Goal: Navigation & Orientation: Find specific page/section

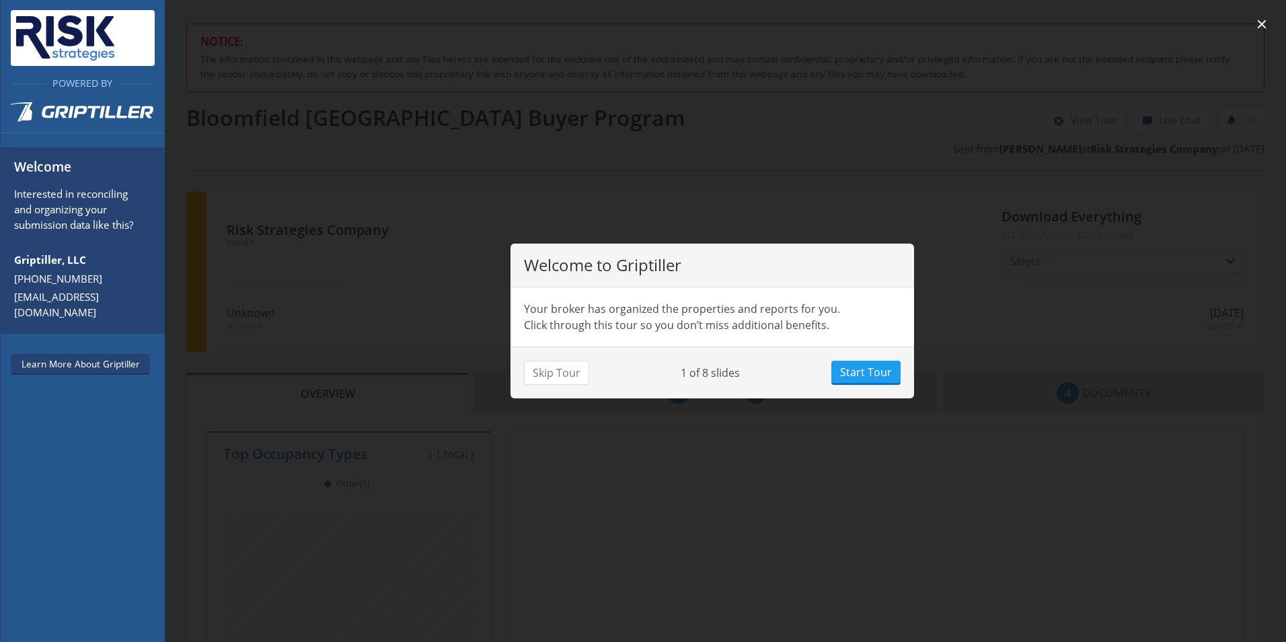
scroll to position [118, 504]
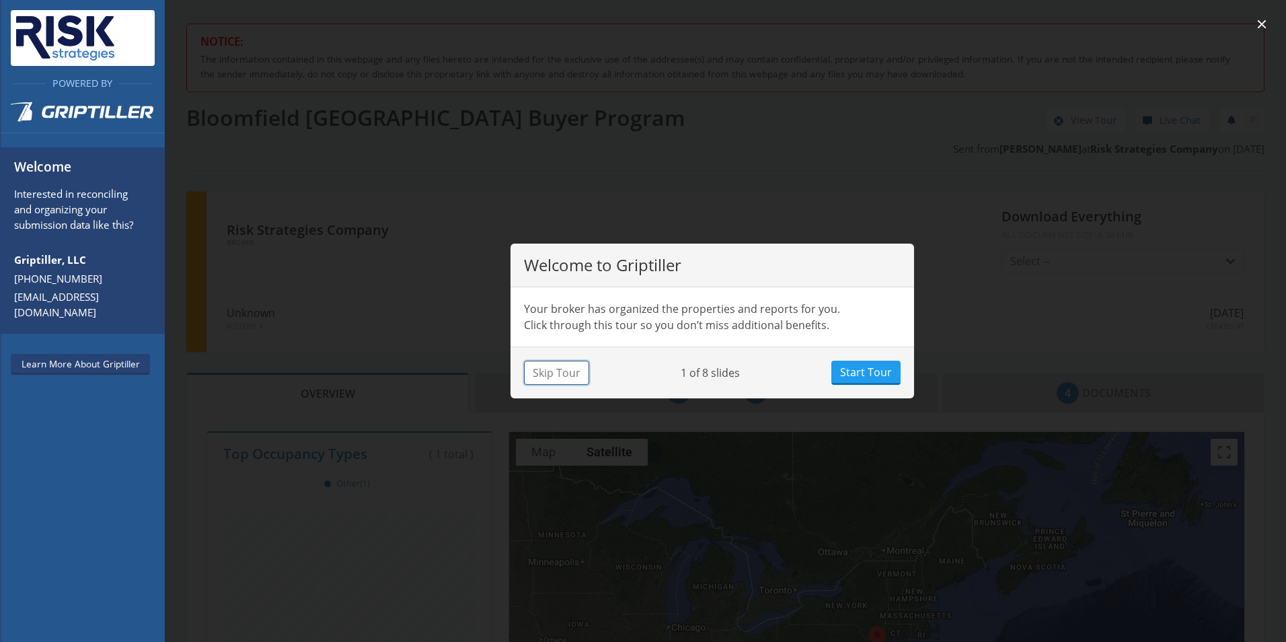
click at [557, 375] on button "Skip Tour" at bounding box center [556, 373] width 65 height 24
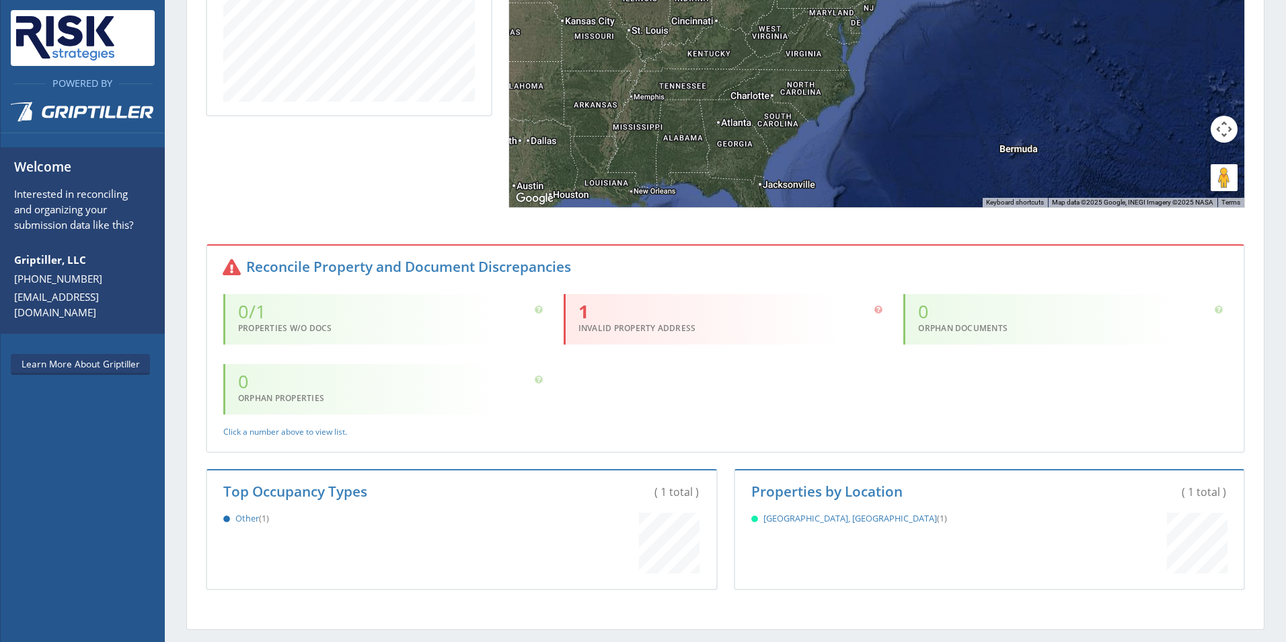
scroll to position [673, 0]
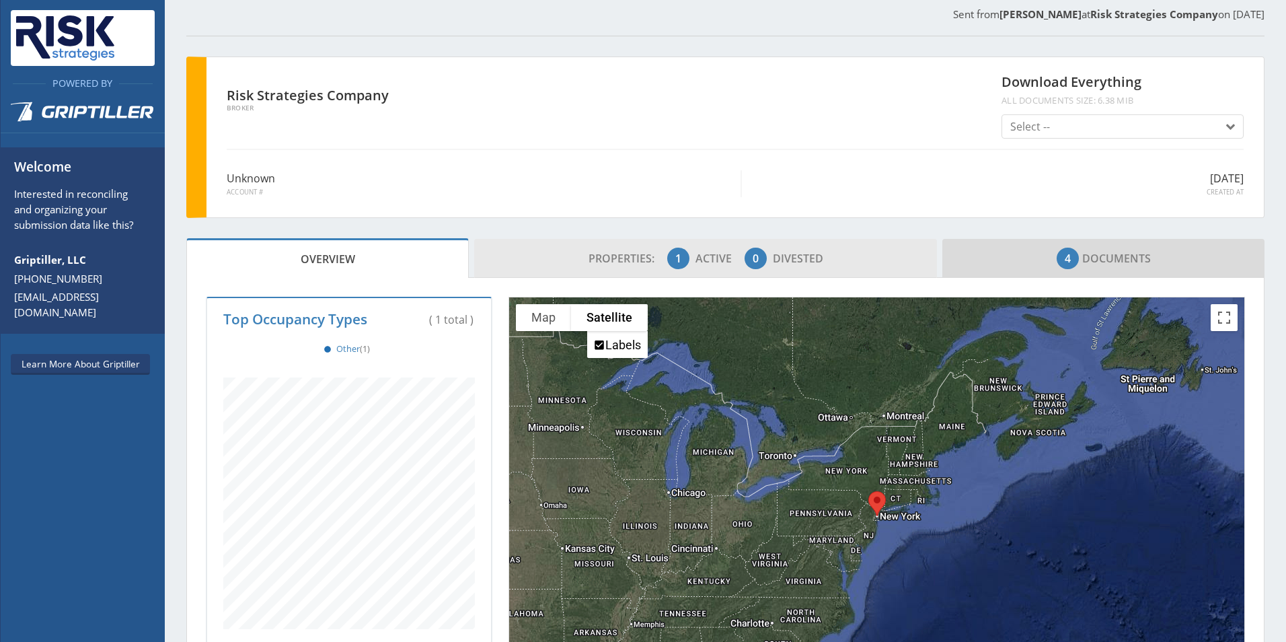
click at [642, 262] on span "Properties:" at bounding box center [627, 258] width 76 height 15
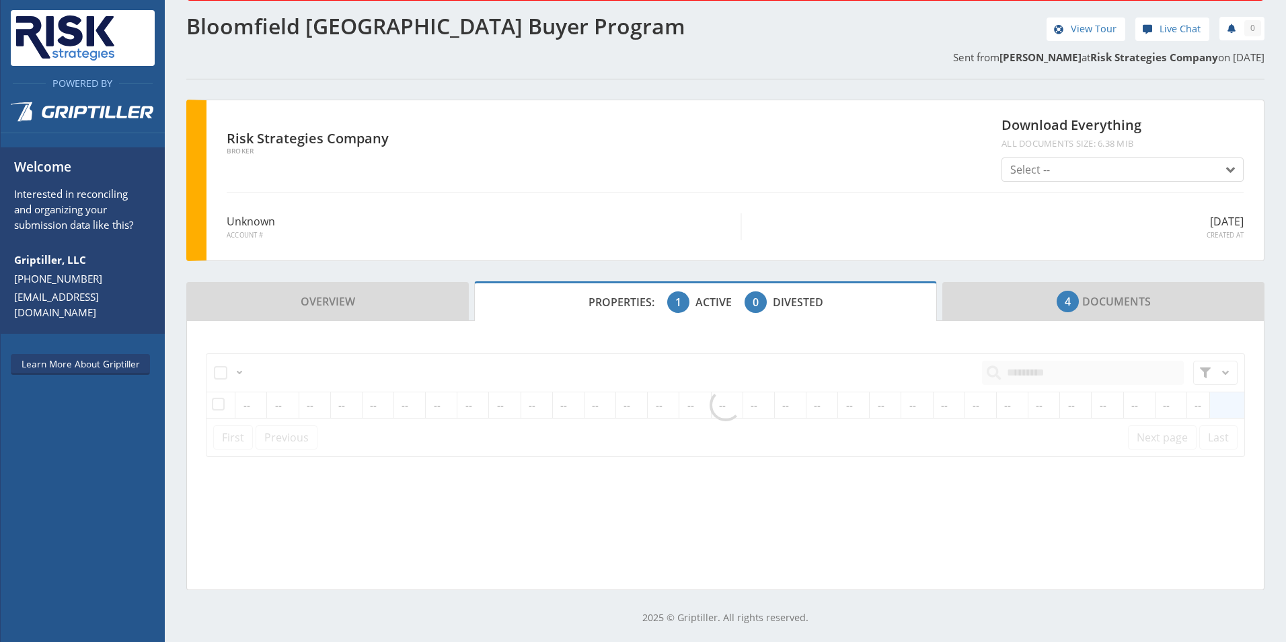
scroll to position [91, 0]
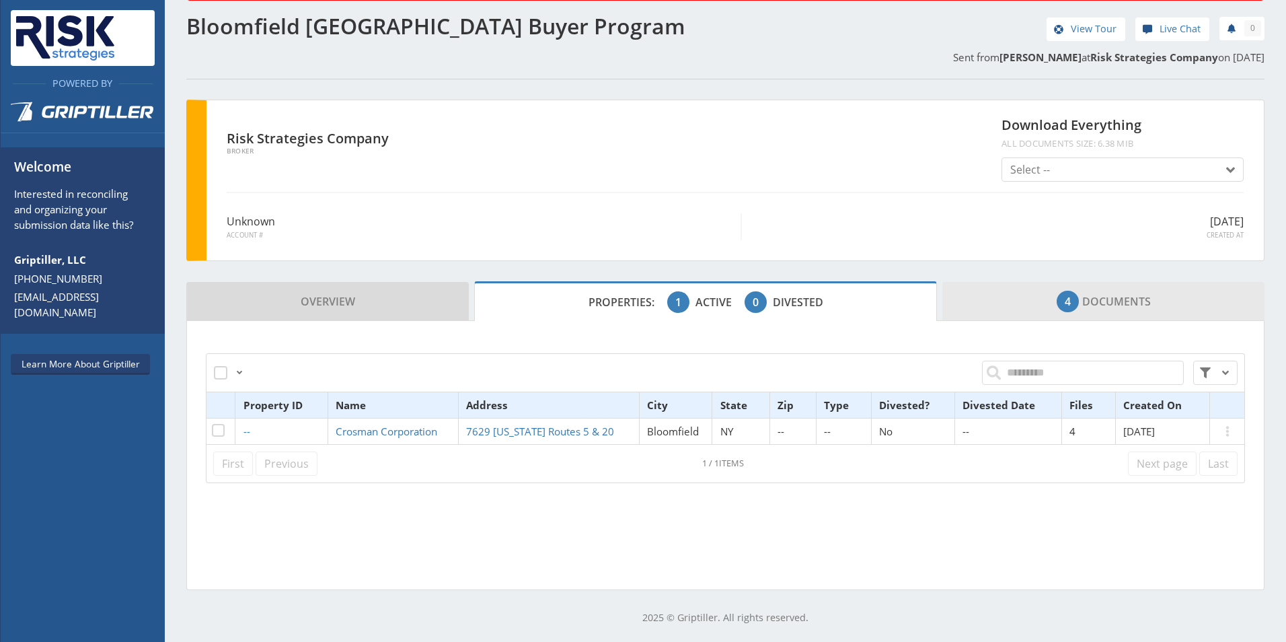
click at [979, 297] on link "4 Documents" at bounding box center [1103, 301] width 322 height 39
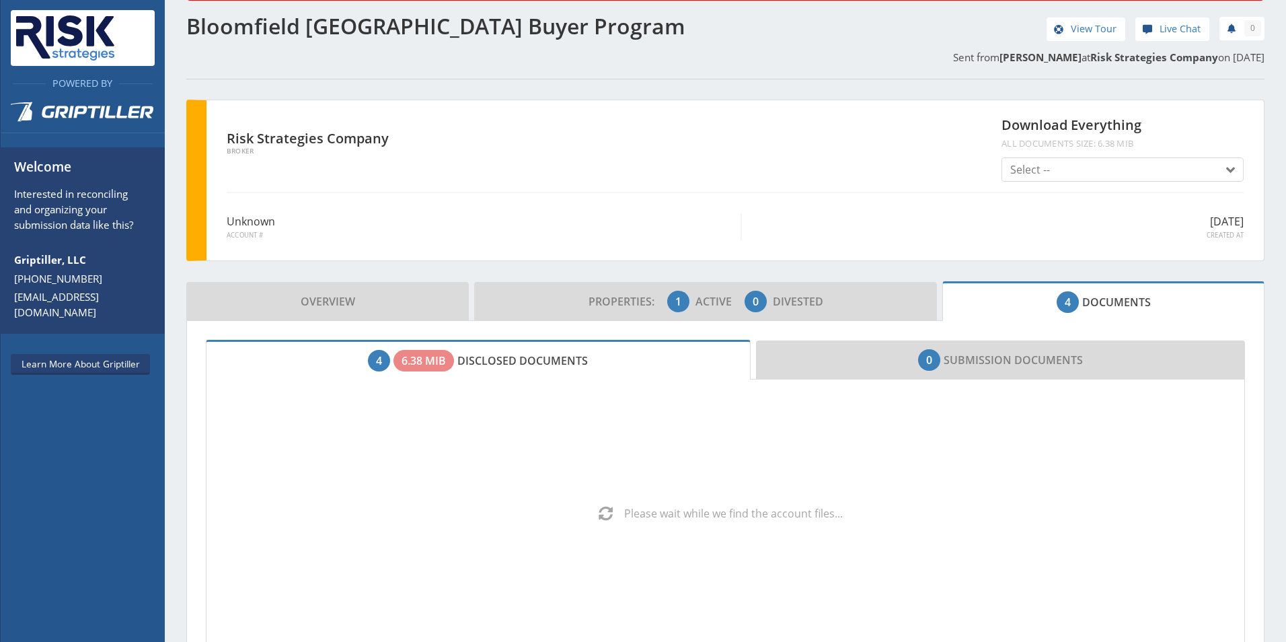
scroll to position [135, 0]
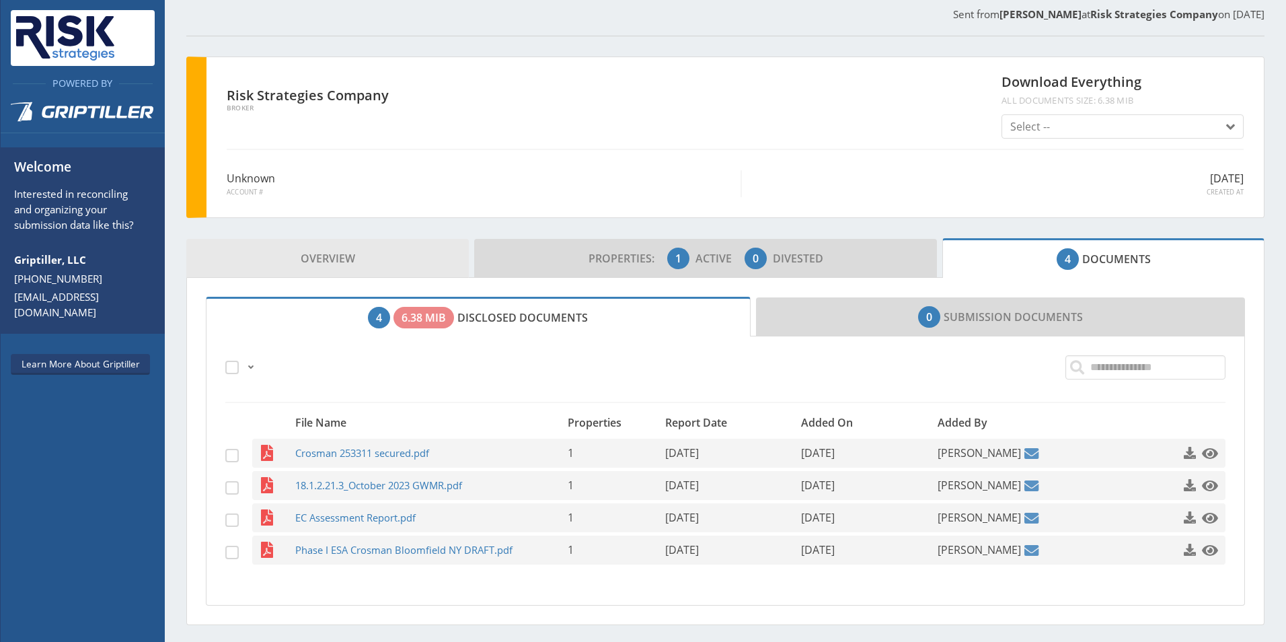
click at [258, 264] on link "Overview" at bounding box center [327, 258] width 283 height 39
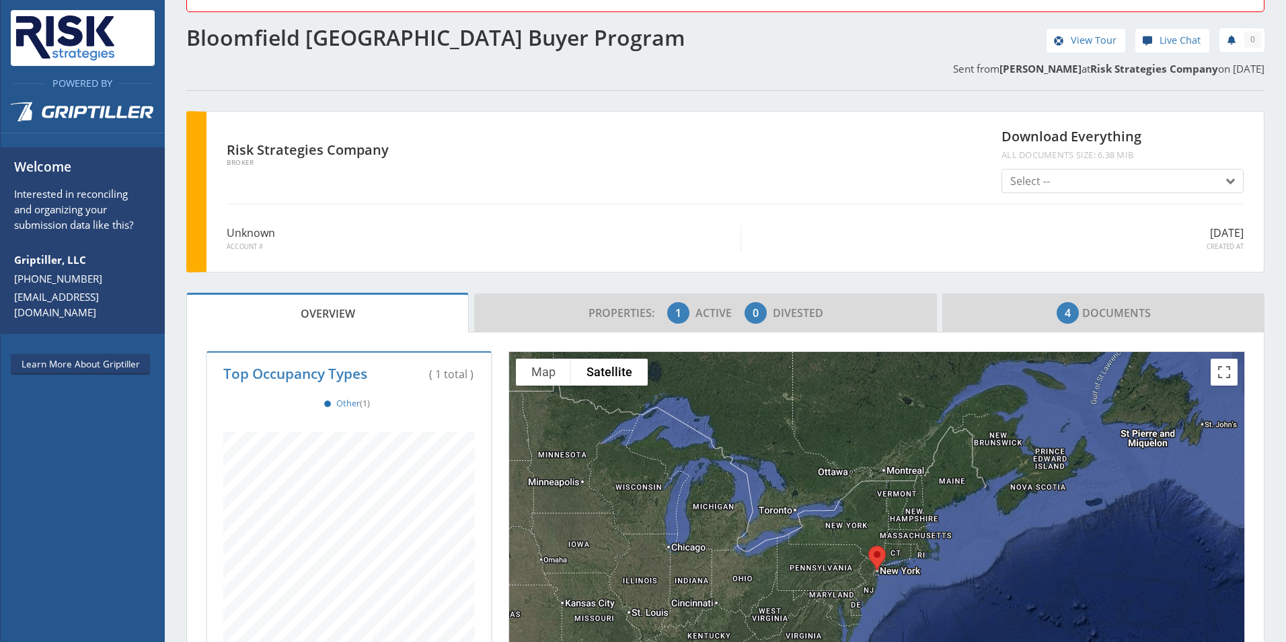
scroll to position [0, 0]
